Goal: Transaction & Acquisition: Purchase product/service

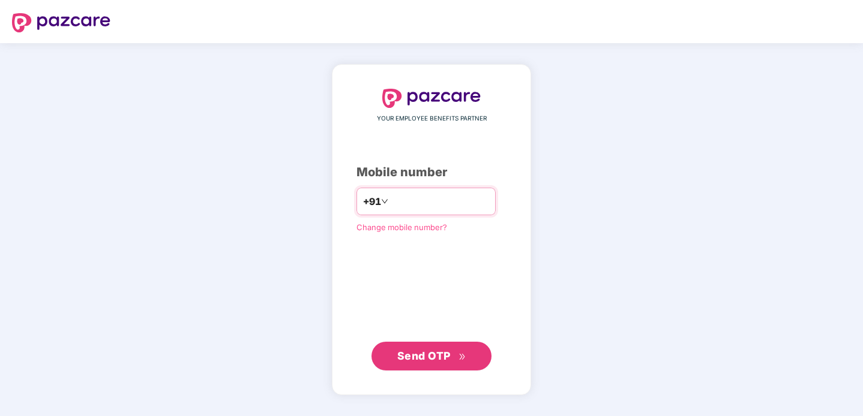
type input "**********"
click at [445, 350] on span "Send OTP" at bounding box center [423, 356] width 53 height 13
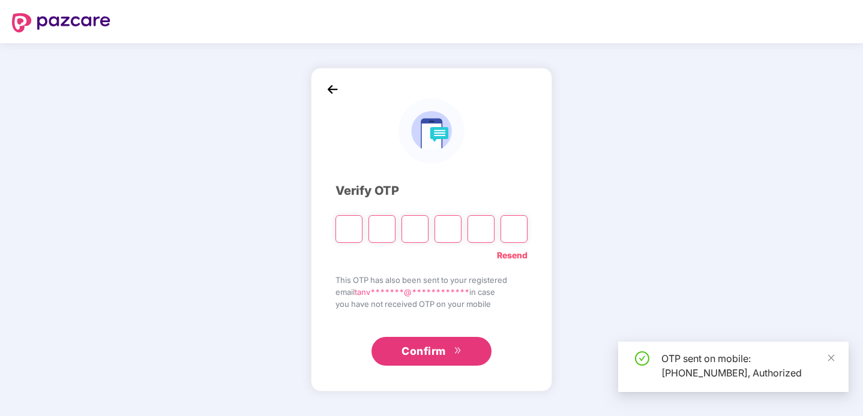
type input "*"
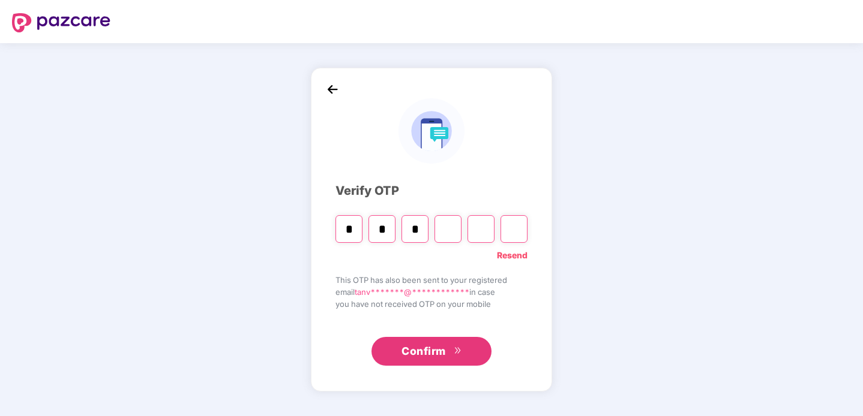
type input "*"
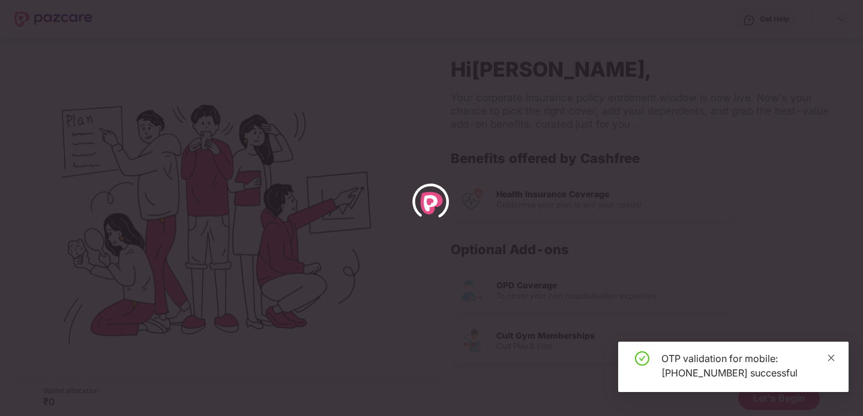
click at [829, 362] on icon "close" at bounding box center [831, 358] width 8 height 8
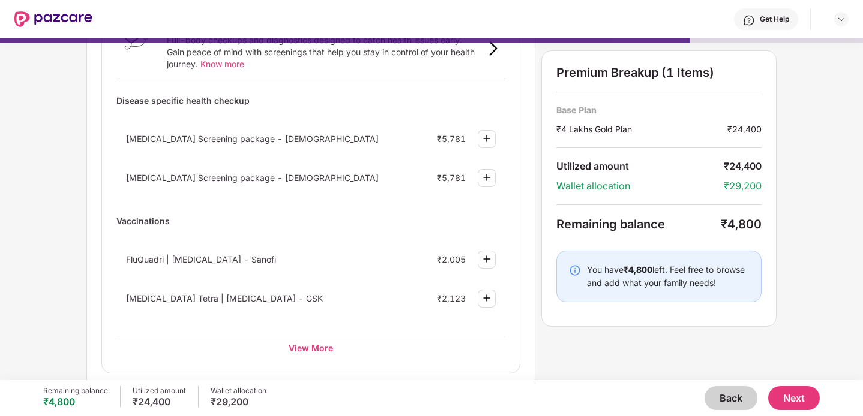
scroll to position [53, 0]
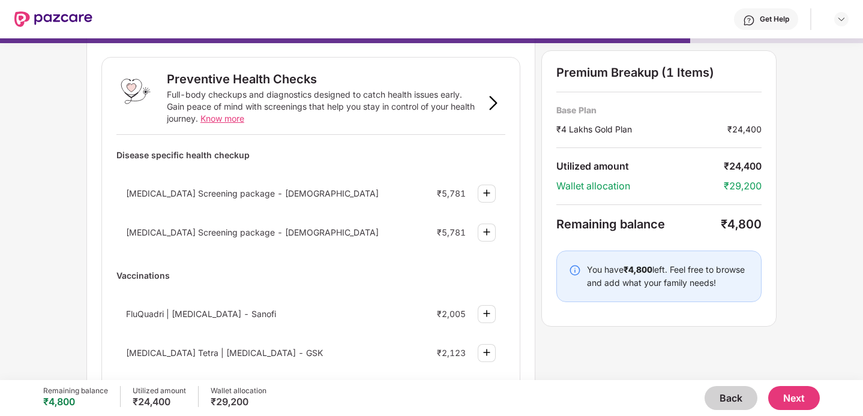
click at [727, 403] on button "Back" at bounding box center [730, 398] width 53 height 24
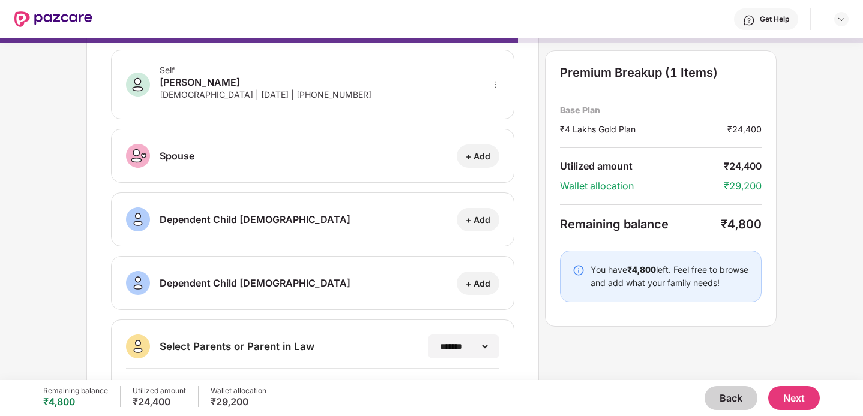
click at [727, 403] on button "Back" at bounding box center [730, 398] width 53 height 24
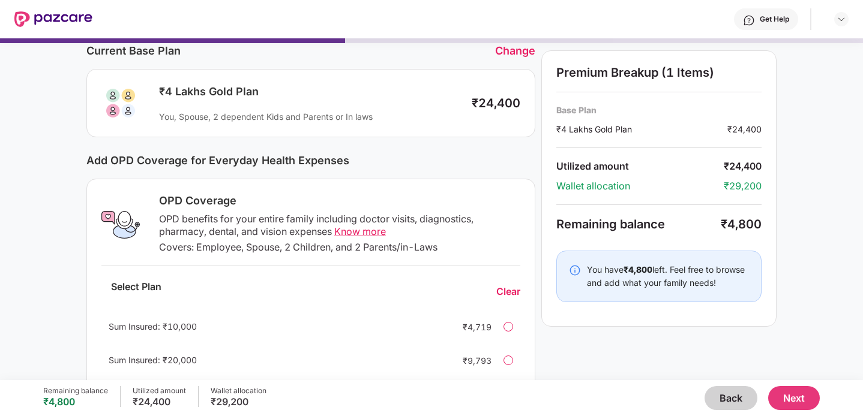
click at [727, 403] on button "Back" at bounding box center [730, 398] width 53 height 24
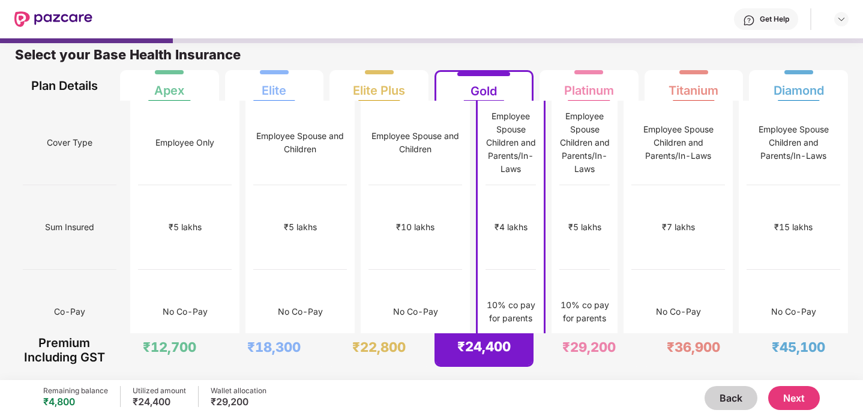
scroll to position [0, 0]
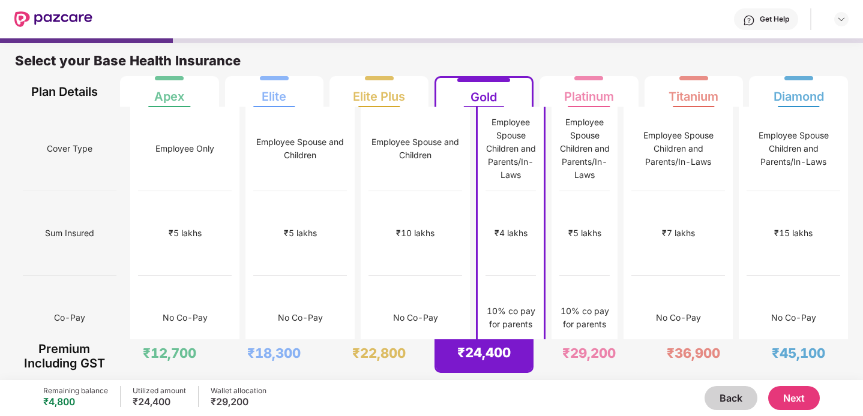
click at [727, 393] on button "Back" at bounding box center [730, 398] width 53 height 24
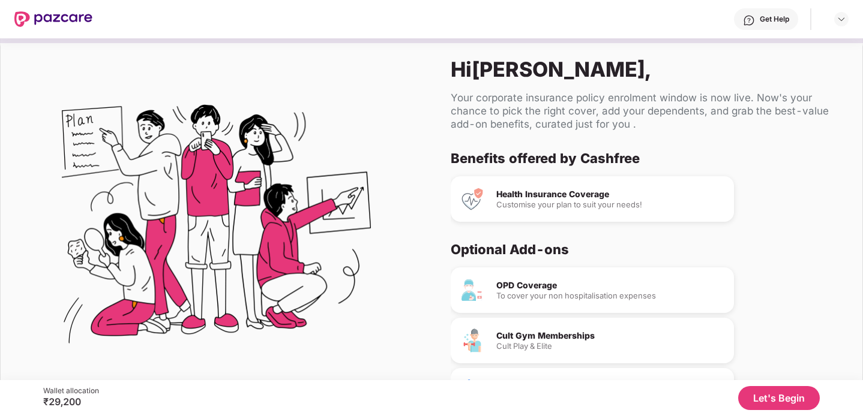
click at [774, 394] on button "Let's Begin" at bounding box center [779, 398] width 82 height 24
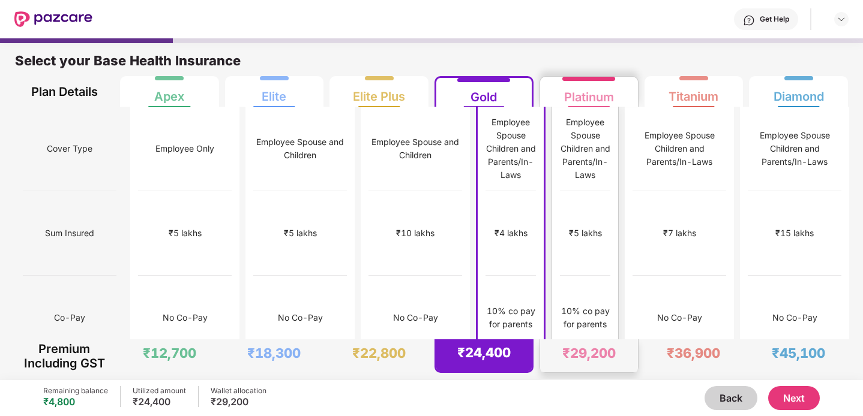
click at [576, 137] on div "Employee Spouse Children and Parents/In-Laws" at bounding box center [585, 149] width 50 height 66
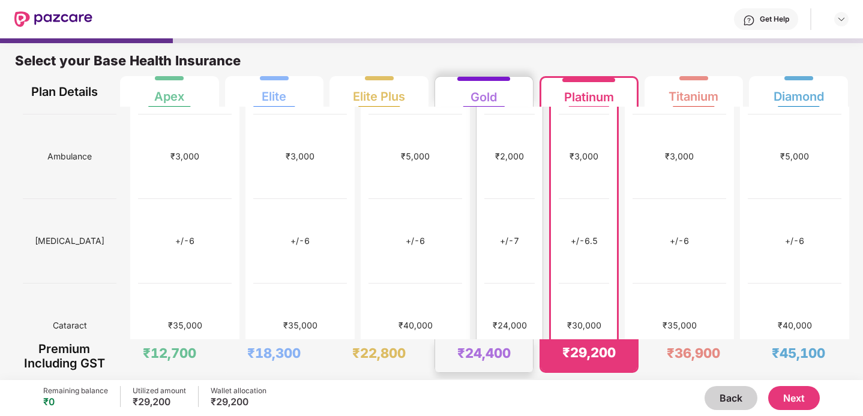
scroll to position [587, 0]
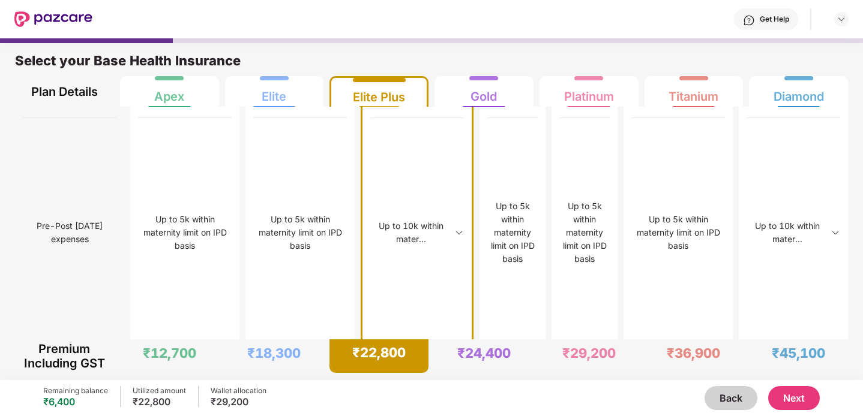
scroll to position [3303, 0]
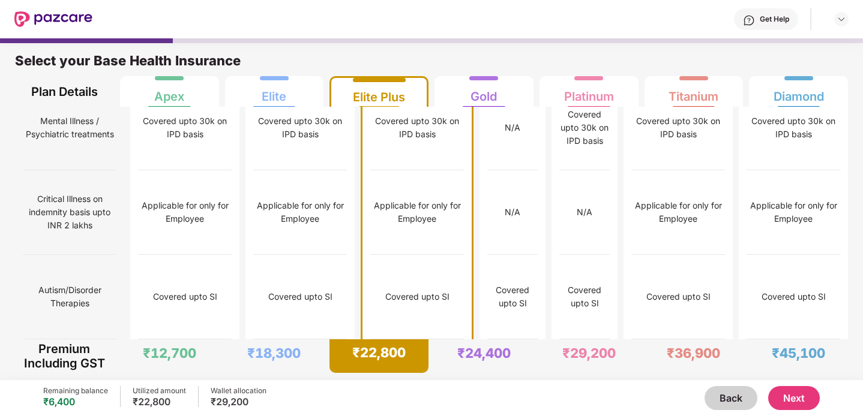
scroll to position [768, 0]
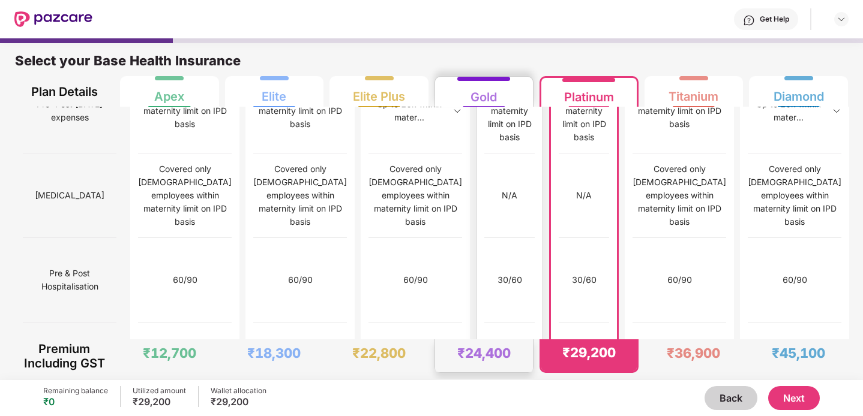
scroll to position [6, 0]
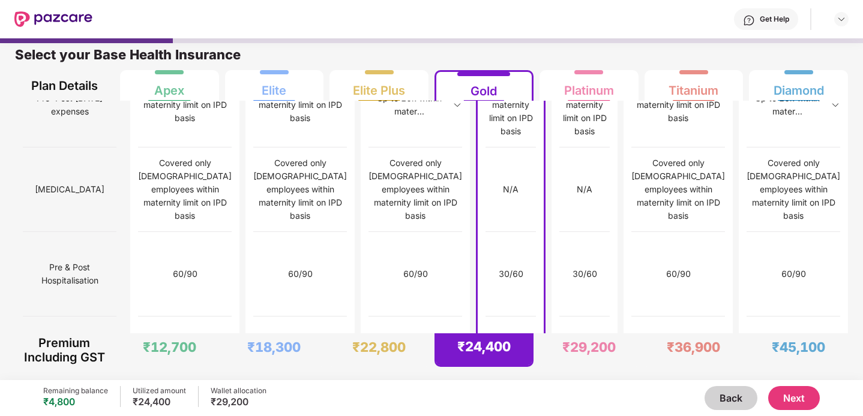
scroll to position [1473, 0]
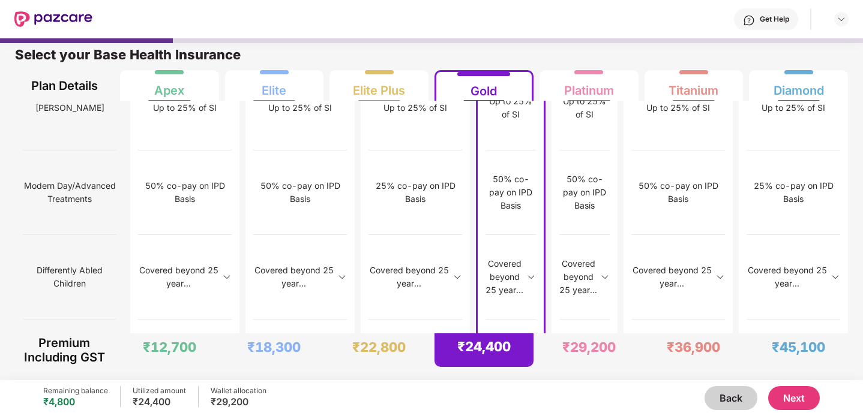
click at [787, 398] on button "Next" at bounding box center [794, 398] width 52 height 24
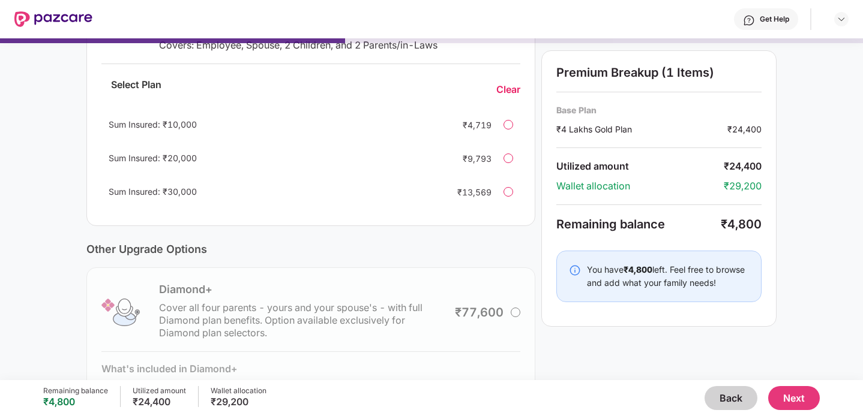
scroll to position [332, 0]
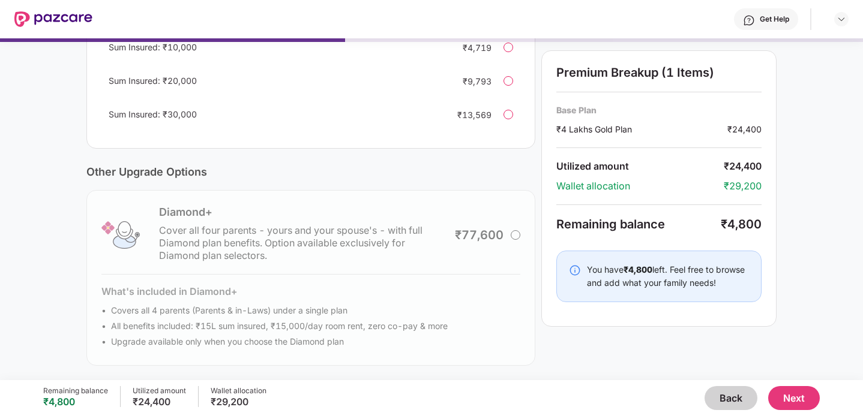
click at [493, 245] on div "Diamond+ Cover all four parents - yours and your spouse's - with full Diamond p…" at bounding box center [310, 278] width 449 height 176
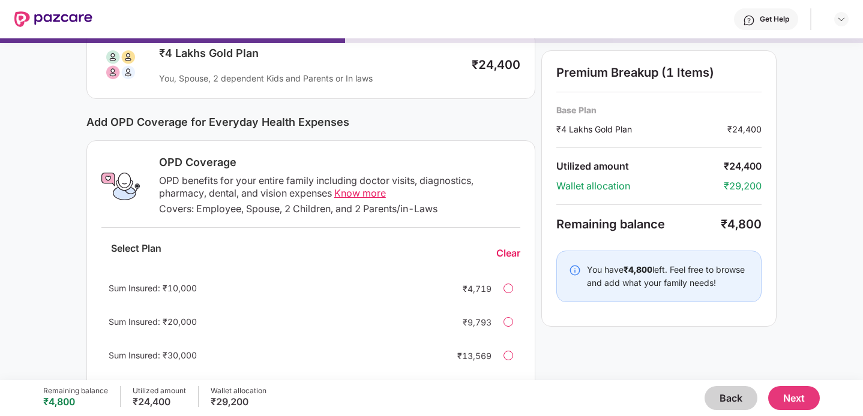
scroll to position [0, 0]
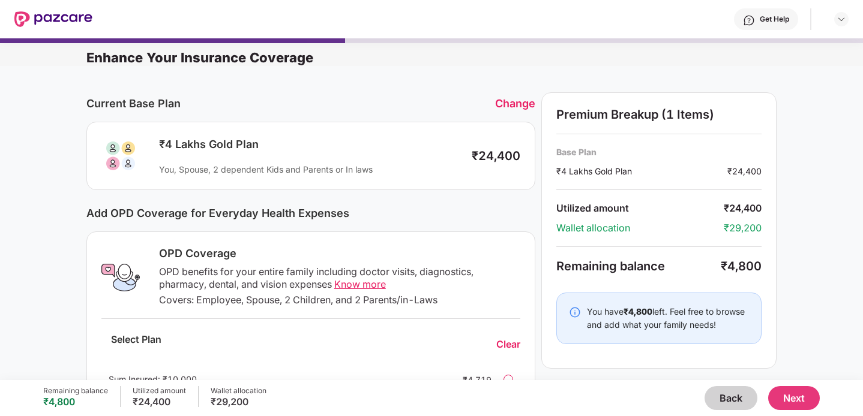
click at [729, 404] on button "Back" at bounding box center [730, 398] width 53 height 24
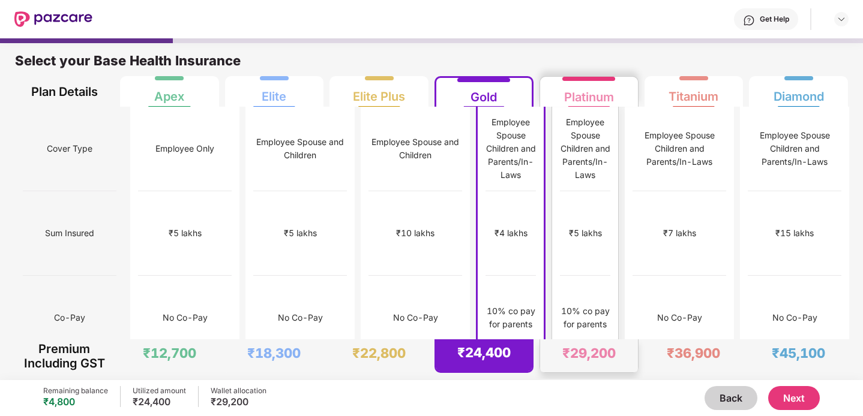
click at [566, 191] on div "₹5 lakhs" at bounding box center [585, 233] width 50 height 85
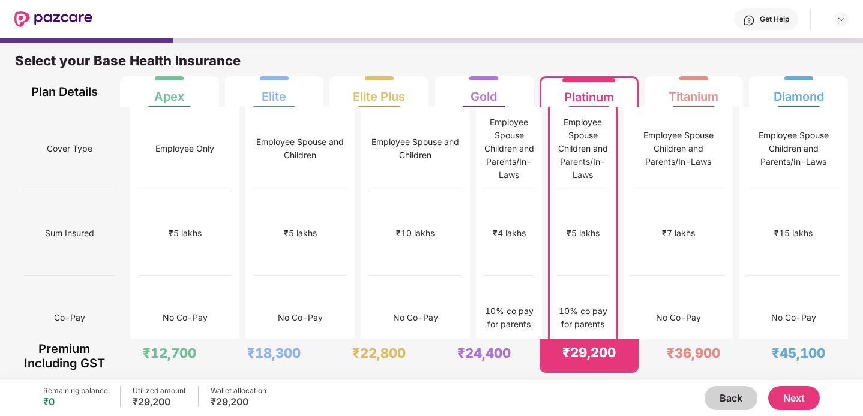
click at [810, 409] on button "Next" at bounding box center [794, 398] width 52 height 24
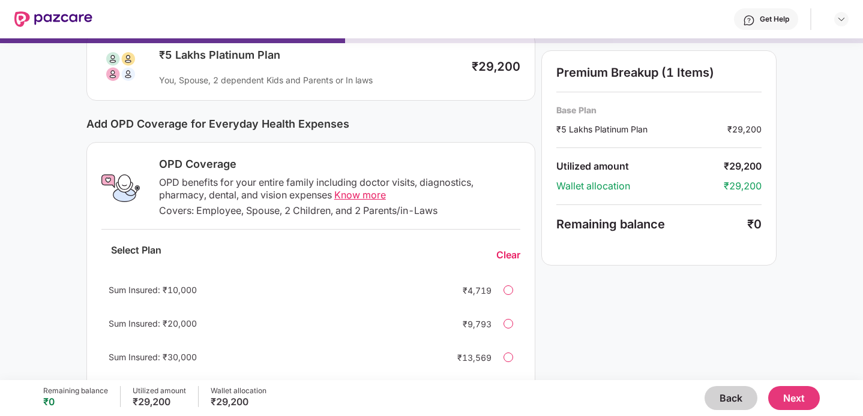
scroll to position [90, 0]
click at [511, 290] on div at bounding box center [508, 290] width 10 height 10
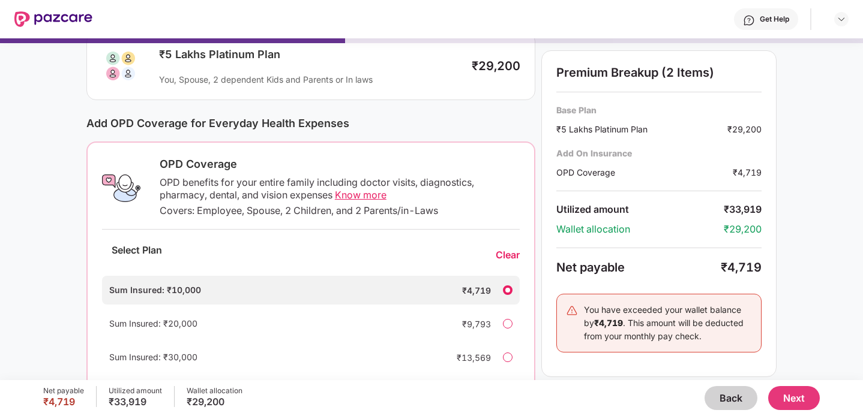
click at [512, 295] on div "Sum Insured: ₹10,000 ₹4,719" at bounding box center [311, 290] width 418 height 29
click at [512, 247] on div "Select Plan Clear" at bounding box center [311, 255] width 418 height 32
click at [511, 256] on div "Clear" at bounding box center [508, 255] width 24 height 13
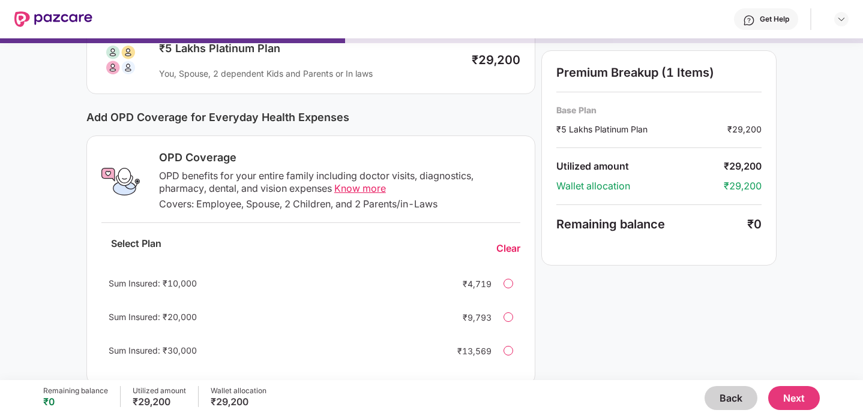
scroll to position [0, 0]
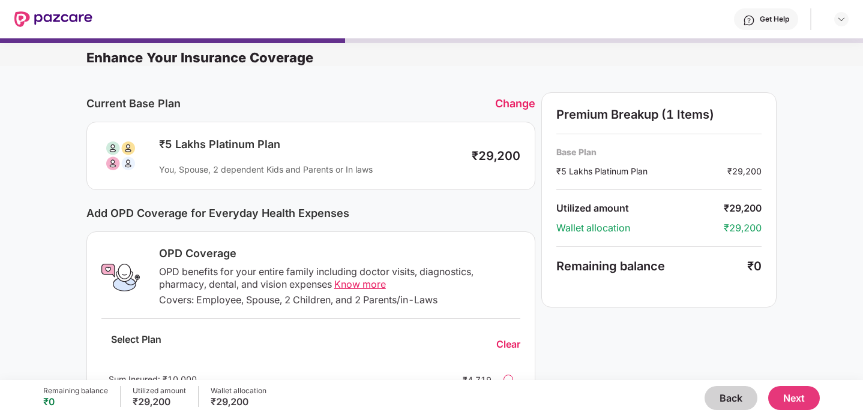
click at [792, 402] on button "Next" at bounding box center [794, 398] width 52 height 24
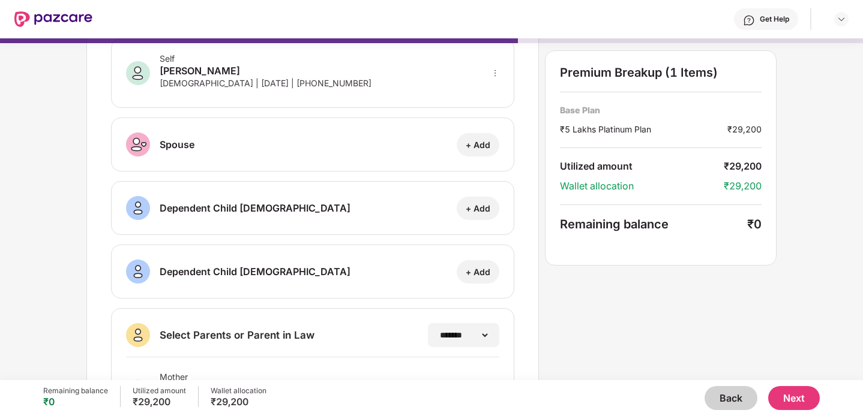
scroll to position [67, 0]
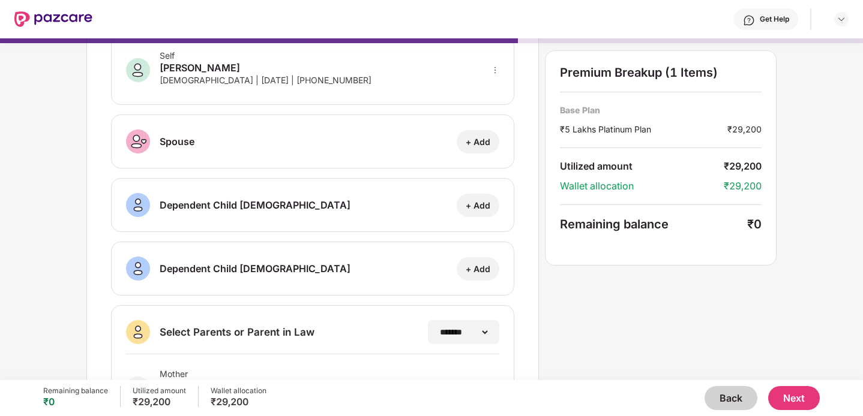
click at [487, 148] on div "+ Add" at bounding box center [478, 141] width 43 height 23
select select "****"
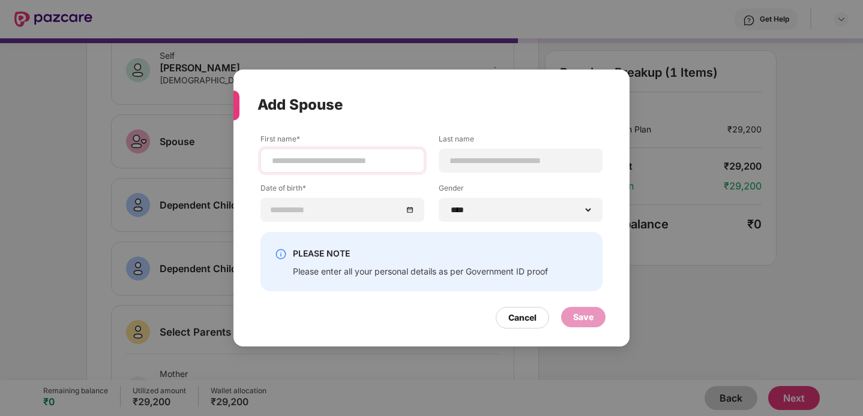
click at [421, 164] on div at bounding box center [342, 161] width 164 height 24
click at [397, 160] on input at bounding box center [342, 161] width 143 height 13
click at [516, 283] on div "PLEASE NOTE Please enter all your personal details as per Government ID proof" at bounding box center [431, 261] width 342 height 59
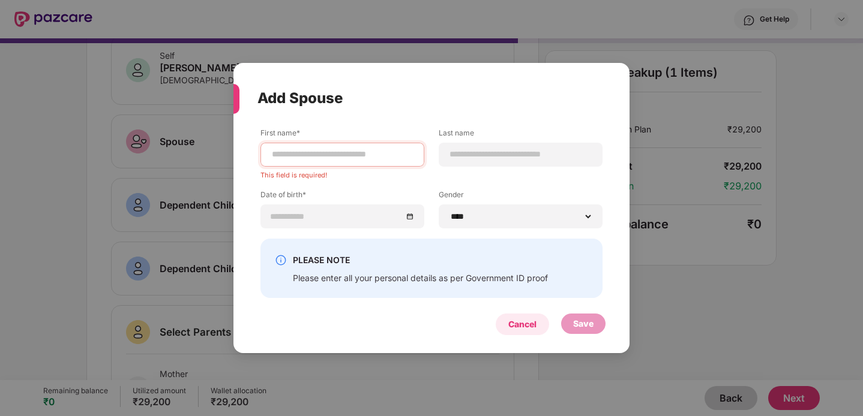
click at [521, 319] on div "Cancel" at bounding box center [522, 324] width 28 height 13
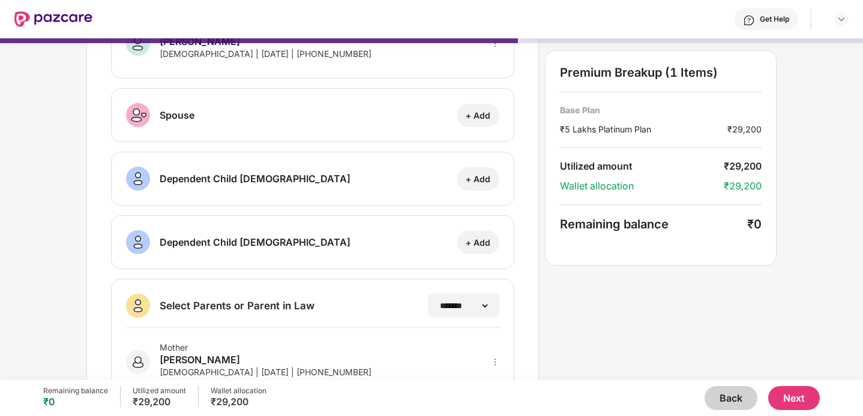
scroll to position [105, 0]
